Goal: Task Accomplishment & Management: Use online tool/utility

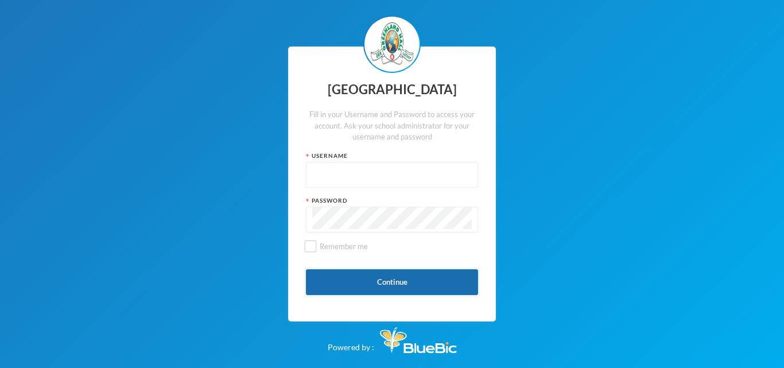
type input "glh24cs60"
click at [379, 281] on button "Continue" at bounding box center [392, 282] width 172 height 26
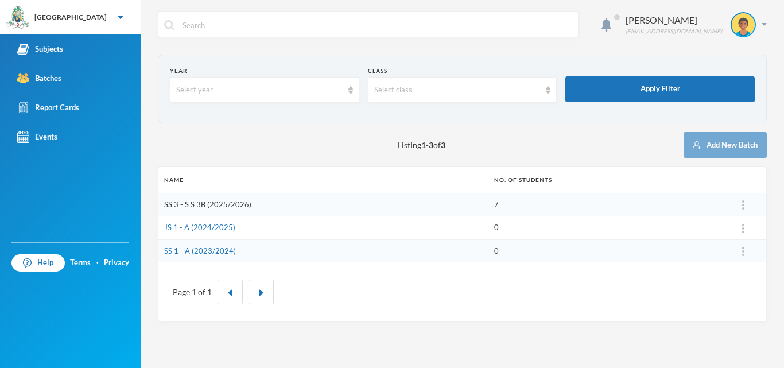
click at [246, 200] on link "SS 3 - S S 3B (2025/2026)" at bounding box center [207, 204] width 87 height 9
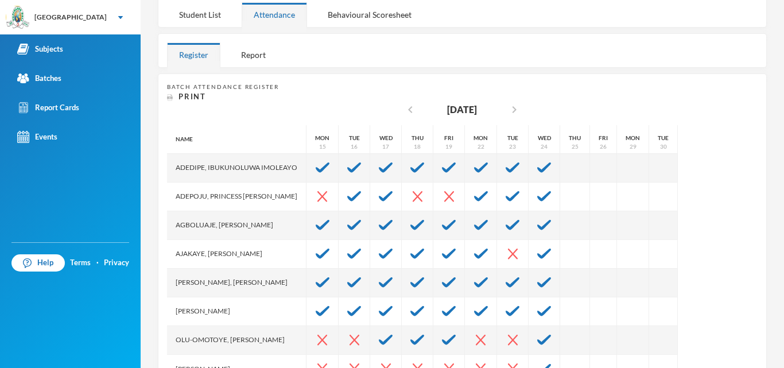
scroll to position [196, 0]
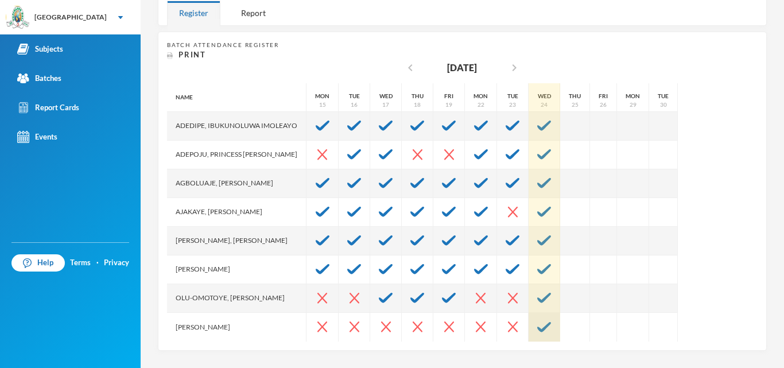
click at [551, 328] on img at bounding box center [544, 327] width 14 height 10
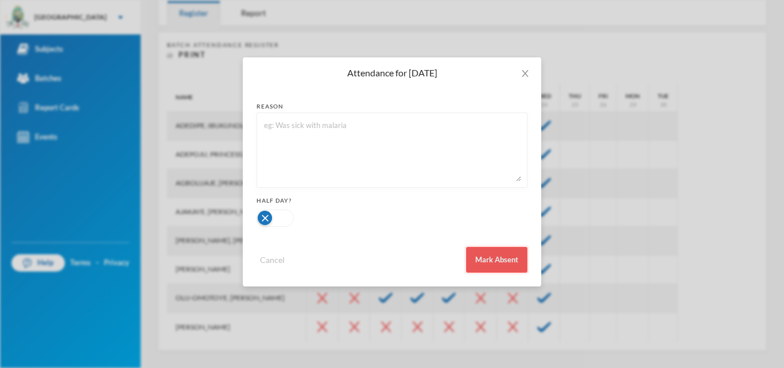
click at [496, 262] on button "Mark Absent" at bounding box center [496, 260] width 61 height 26
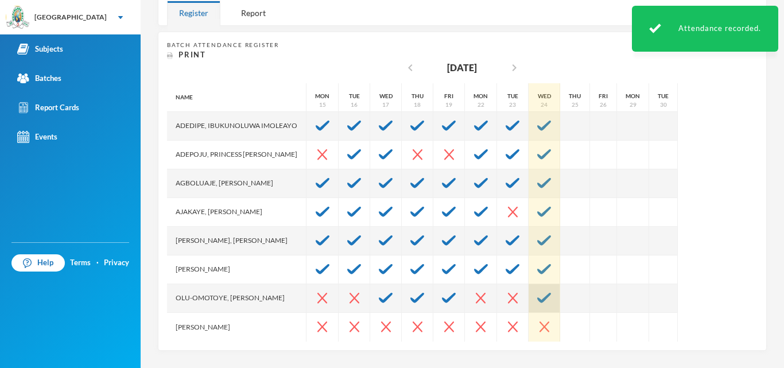
click at [551, 294] on img at bounding box center [544, 298] width 14 height 10
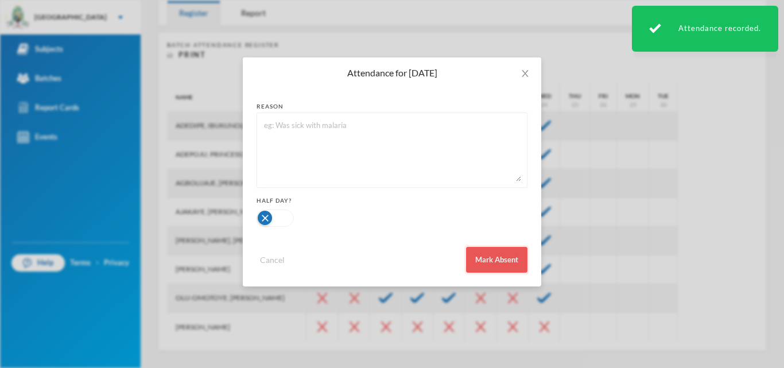
click at [495, 254] on button "Mark Absent" at bounding box center [496, 260] width 61 height 26
